Goal: Transaction & Acquisition: Purchase product/service

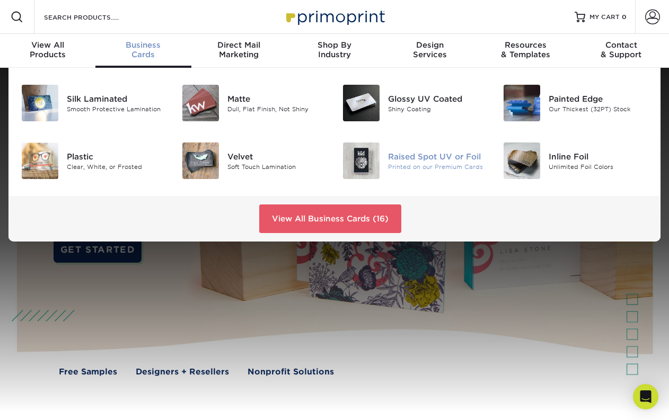
click at [441, 157] on div "Raised Spot UV or Foil" at bounding box center [437, 156] width 99 height 12
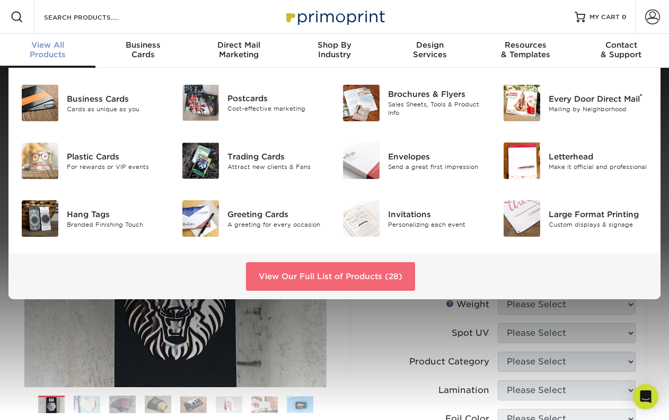
click at [296, 276] on link "View Our Full List of Products (28)" at bounding box center [330, 276] width 169 height 29
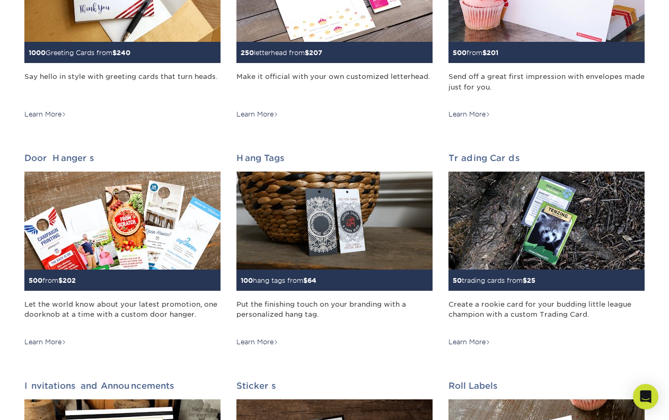
scroll to position [742, 0]
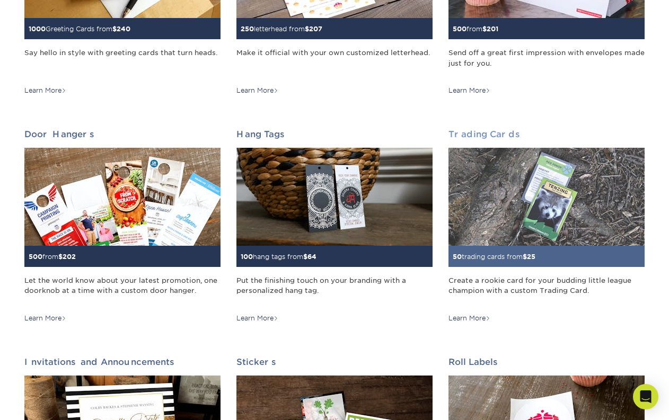
click at [558, 206] on img at bounding box center [546, 197] width 196 height 98
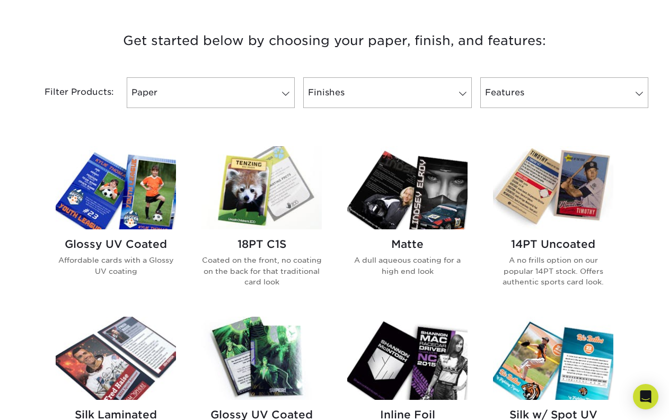
scroll to position [424, 0]
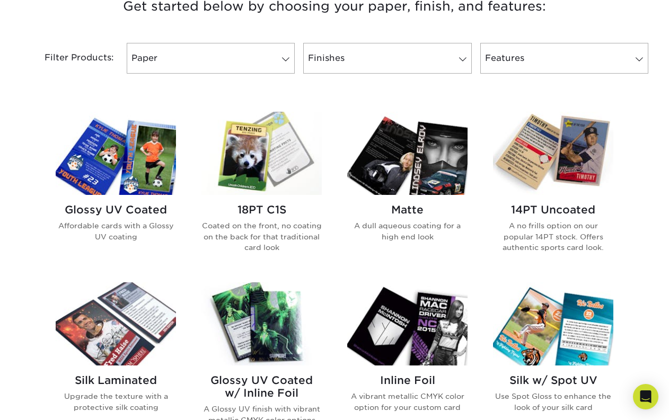
click at [575, 165] on img at bounding box center [553, 153] width 120 height 83
